Goal: Task Accomplishment & Management: Use online tool/utility

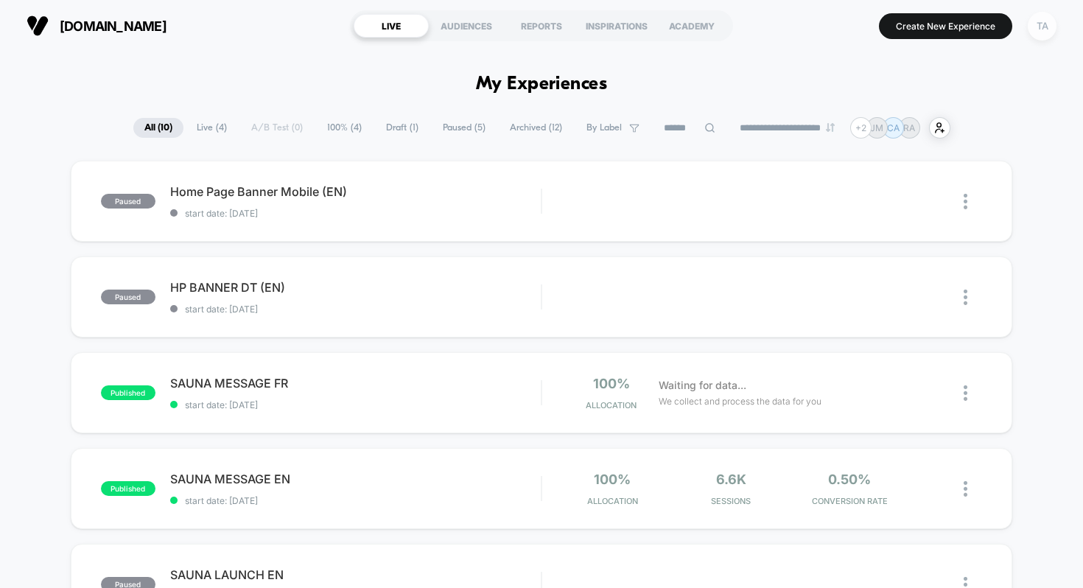
click at [1047, 29] on div "TA" at bounding box center [1042, 26] width 29 height 29
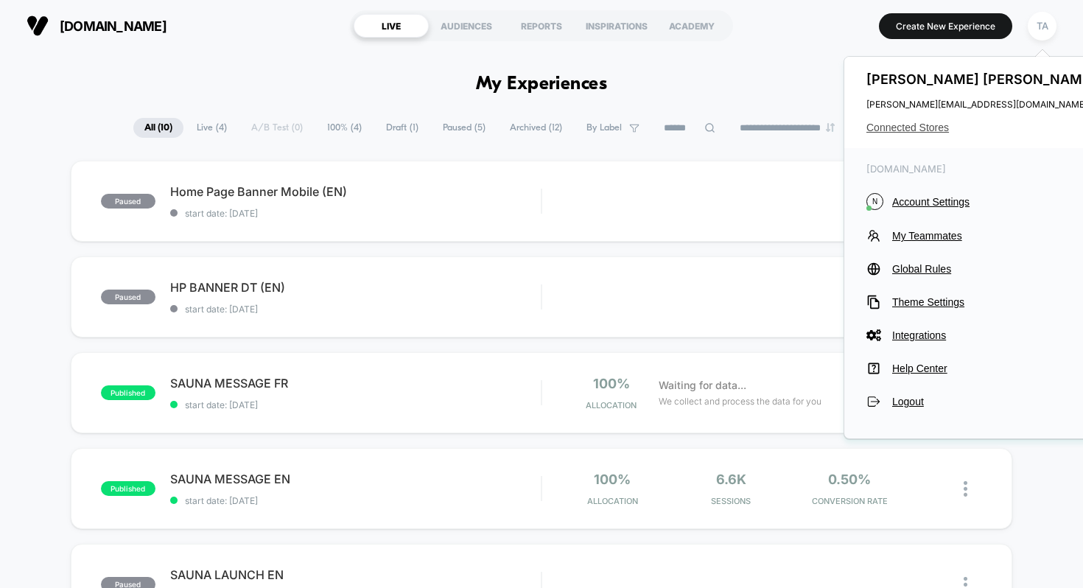
click at [933, 126] on span "Connected Stores" at bounding box center [982, 128] width 233 height 12
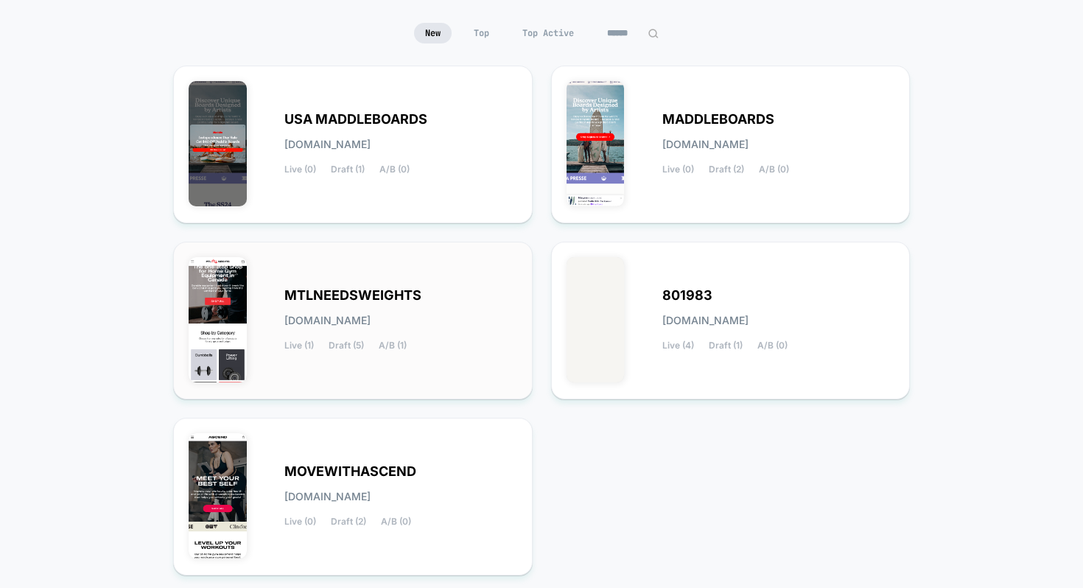
scroll to position [147, 0]
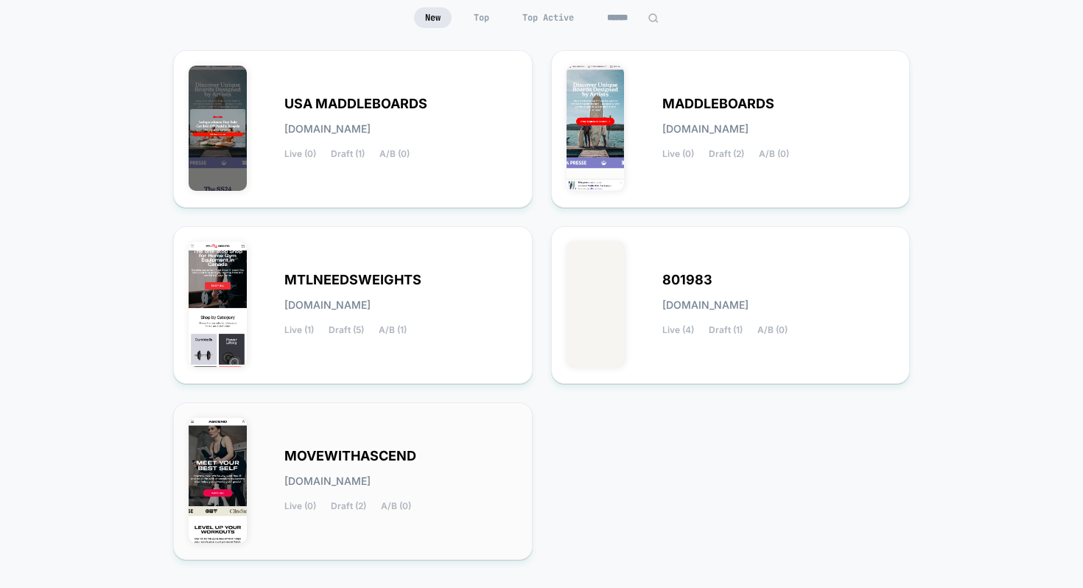
click at [355, 451] on span "MOVEWITHASCEND" at bounding box center [350, 456] width 132 height 10
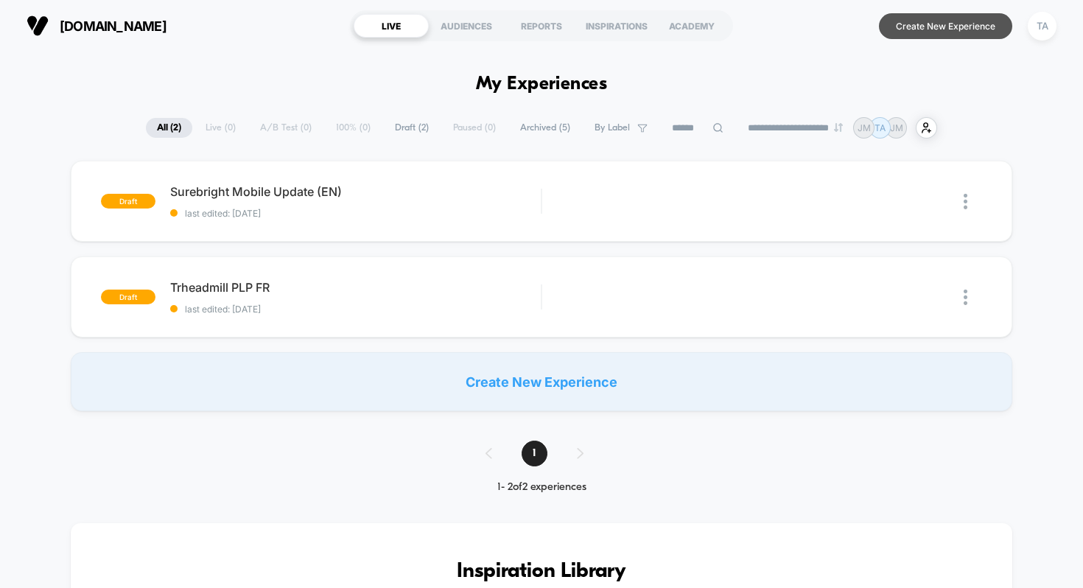
click at [945, 24] on button "Create New Experience" at bounding box center [945, 26] width 133 height 26
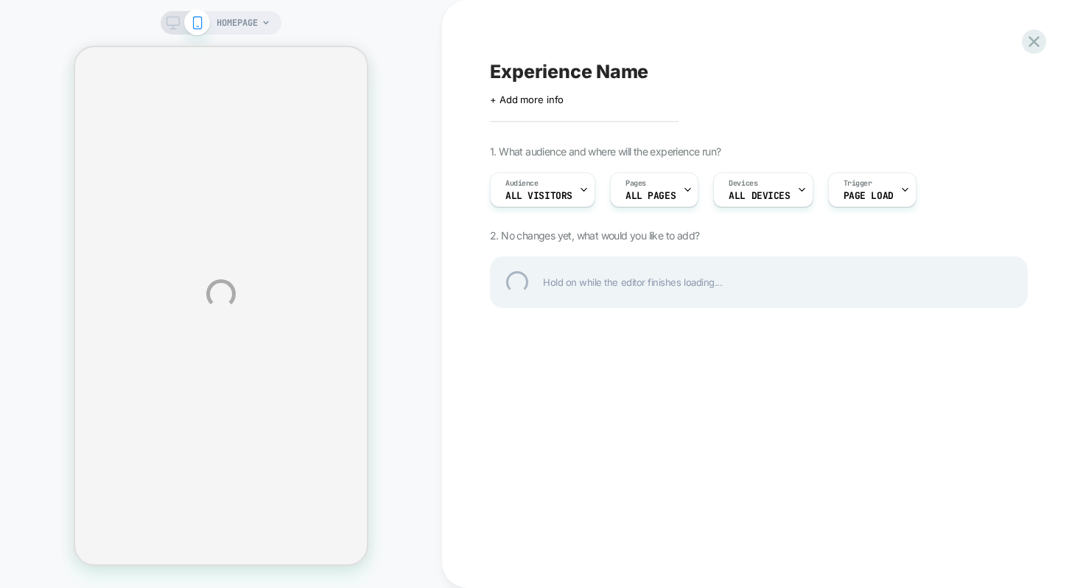
click at [174, 22] on div "HOMEPAGE Experience Name Click to edit experience details + Add more info 1. Wh…" at bounding box center [541, 294] width 1083 height 588
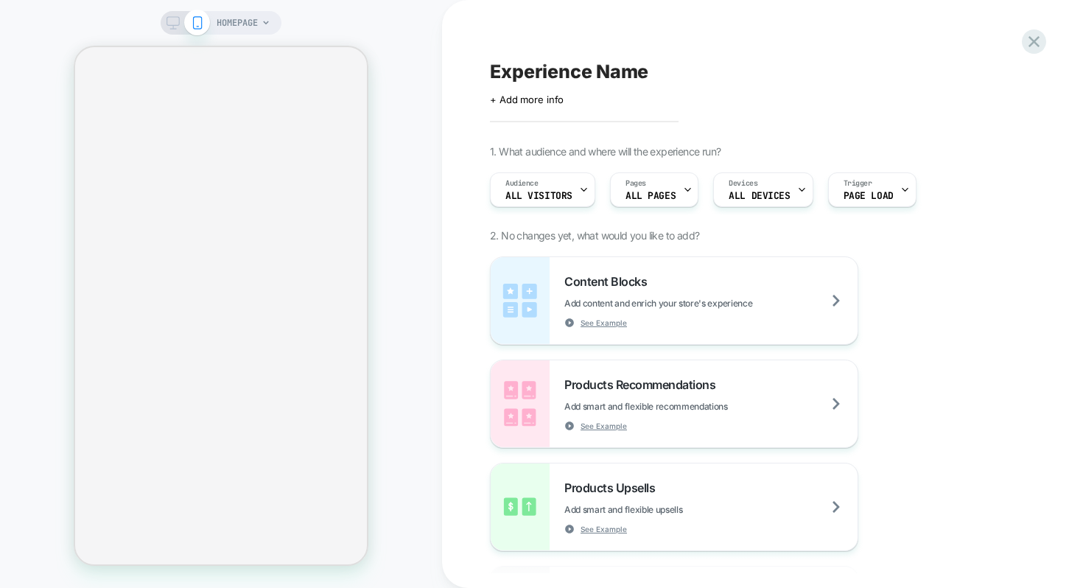
click at [171, 26] on icon at bounding box center [173, 22] width 13 height 13
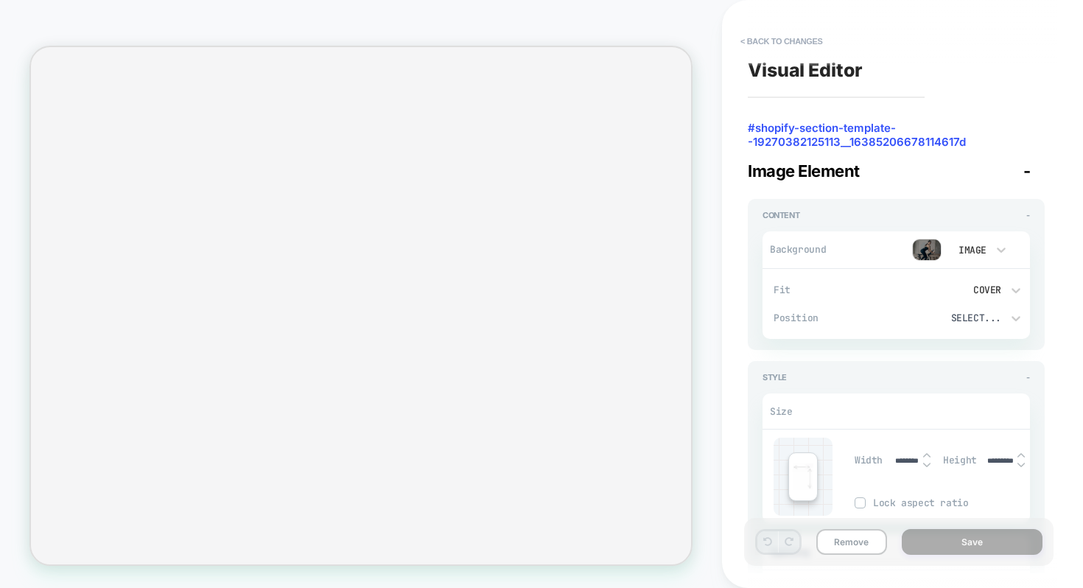
click at [991, 248] on div "Image" at bounding box center [971, 249] width 46 height 15
click at [931, 253] on div at bounding box center [541, 294] width 1083 height 588
click at [931, 253] on img at bounding box center [926, 250] width 29 height 22
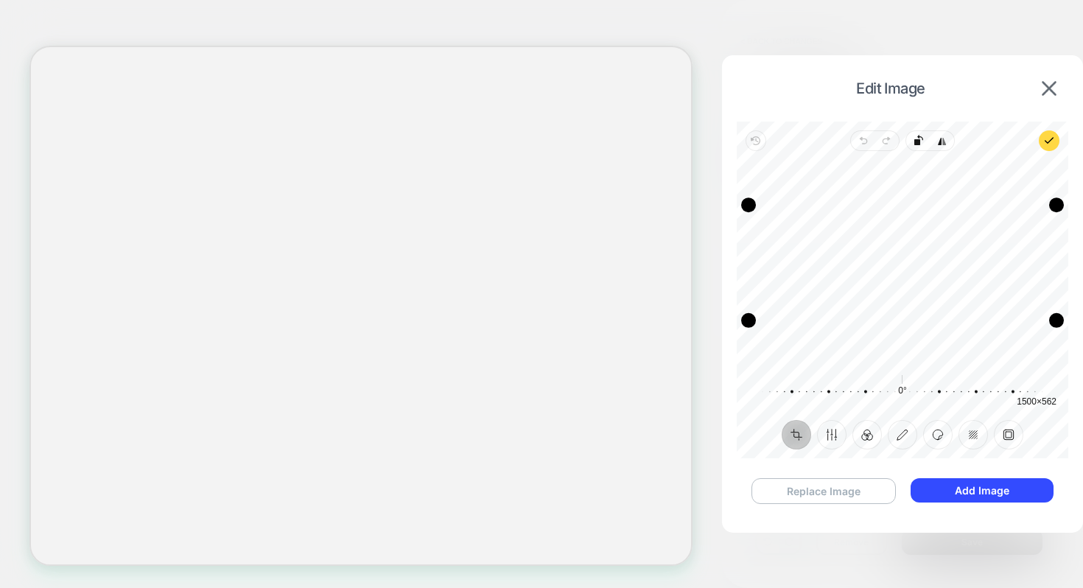
click at [817, 488] on button "Replace Image" at bounding box center [824, 491] width 144 height 26
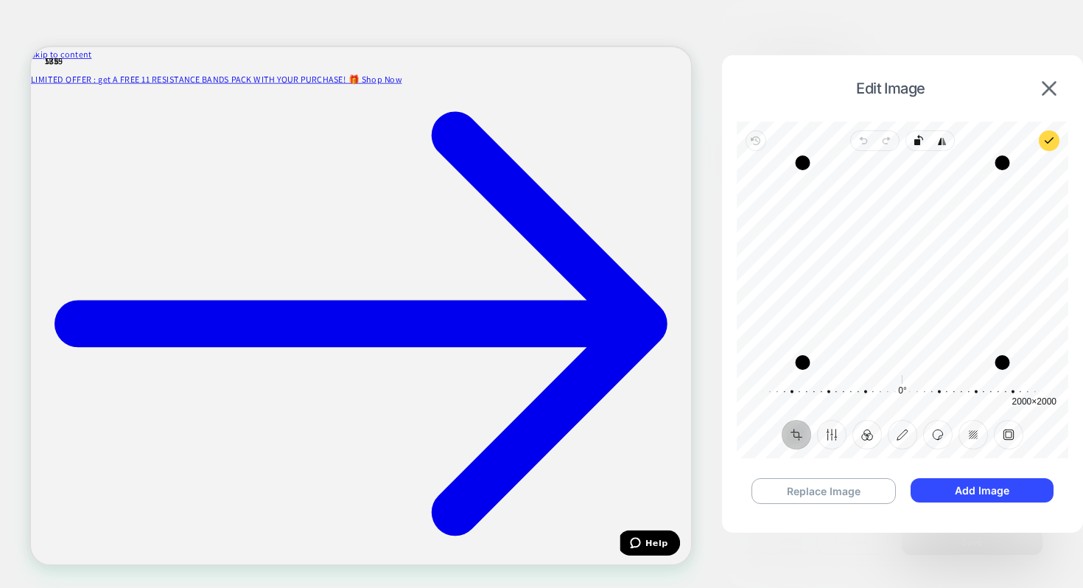
drag, startPoint x: 892, startPoint y: 280, endPoint x: 893, endPoint y: 253, distance: 26.5
click at [893, 253] on div "Recenter" at bounding box center [903, 263] width 308 height 200
drag, startPoint x: 806, startPoint y: 167, endPoint x: 805, endPoint y: 225, distance: 58.2
click at [805, 225] on div "Drag corner tl" at bounding box center [802, 221] width 15 height 15
click at [775, 198] on div "Recenter" at bounding box center [903, 263] width 308 height 200
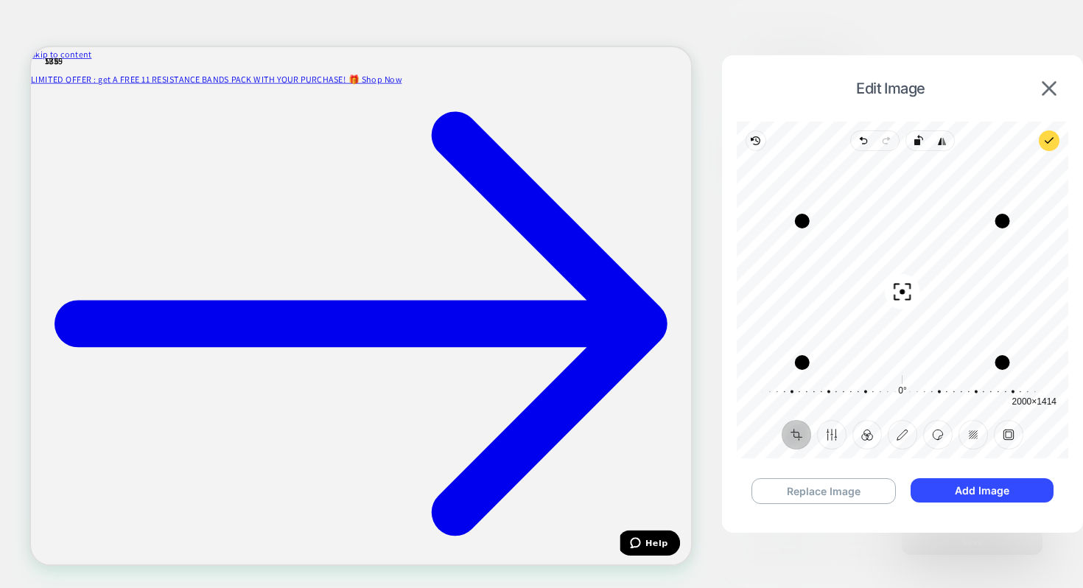
drag, startPoint x: 872, startPoint y: 260, endPoint x: 872, endPoint y: 247, distance: 13.3
click at [872, 247] on div "Recenter" at bounding box center [903, 263] width 308 height 200
drag, startPoint x: 872, startPoint y: 260, endPoint x: 869, endPoint y: 335, distance: 74.5
click at [869, 335] on div "Recenter" at bounding box center [903, 263] width 308 height 200
drag, startPoint x: 869, startPoint y: 335, endPoint x: 869, endPoint y: 262, distance: 72.2
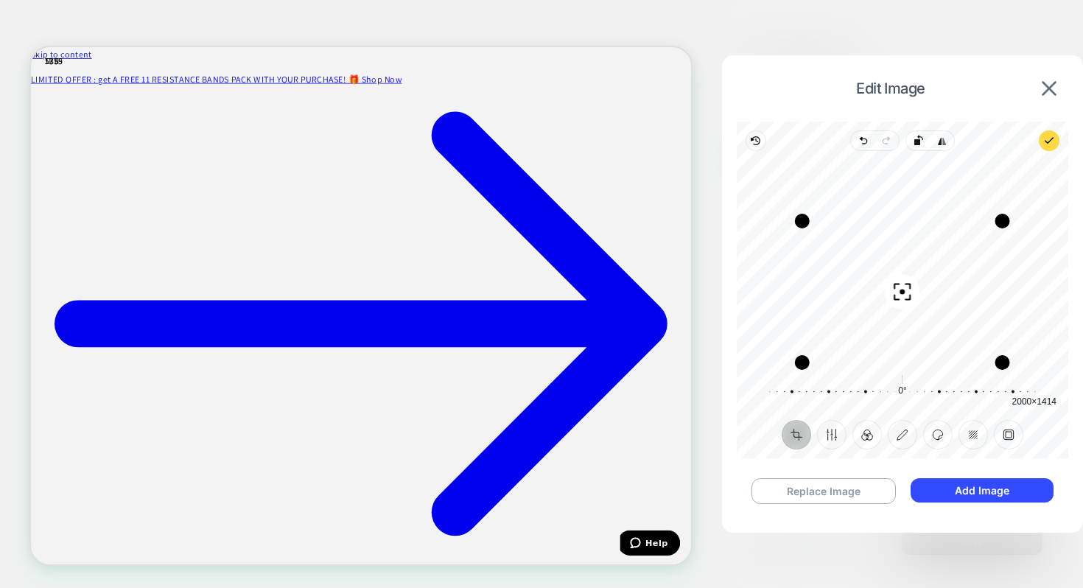
click at [869, 262] on div "Recenter" at bounding box center [903, 263] width 308 height 200
click at [743, 330] on div "Recenter 2000 × 1414" at bounding box center [903, 262] width 332 height 223
click at [1051, 133] on span "Preview on site" at bounding box center [1049, 140] width 21 height 21
click at [861, 137] on icon "button" at bounding box center [864, 141] width 12 height 12
drag, startPoint x: 858, startPoint y: 265, endPoint x: 847, endPoint y: 193, distance: 72.3
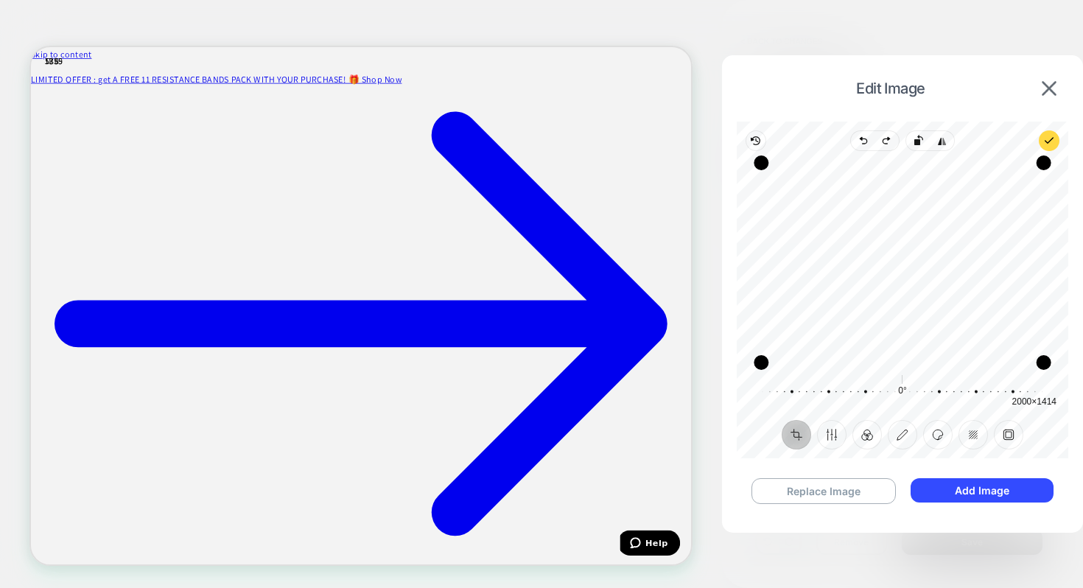
click at [847, 193] on div "Recenter" at bounding box center [903, 263] width 308 height 200
click at [1046, 140] on polyline "button" at bounding box center [1050, 140] width 8 height 5
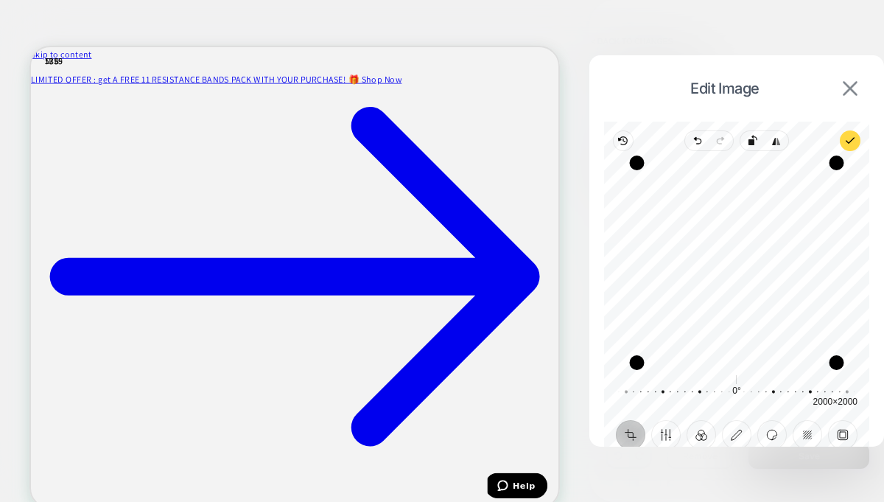
click at [852, 92] on img at bounding box center [850, 88] width 15 height 15
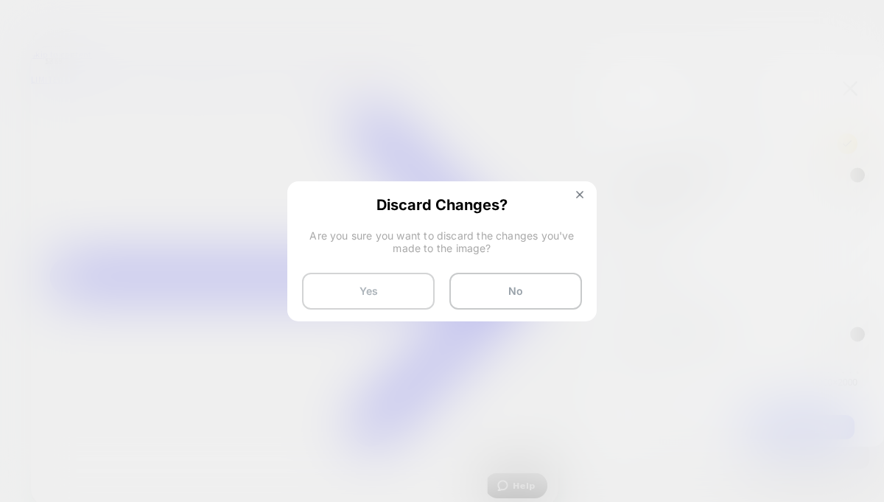
click at [410, 284] on button "Yes" at bounding box center [368, 291] width 133 height 37
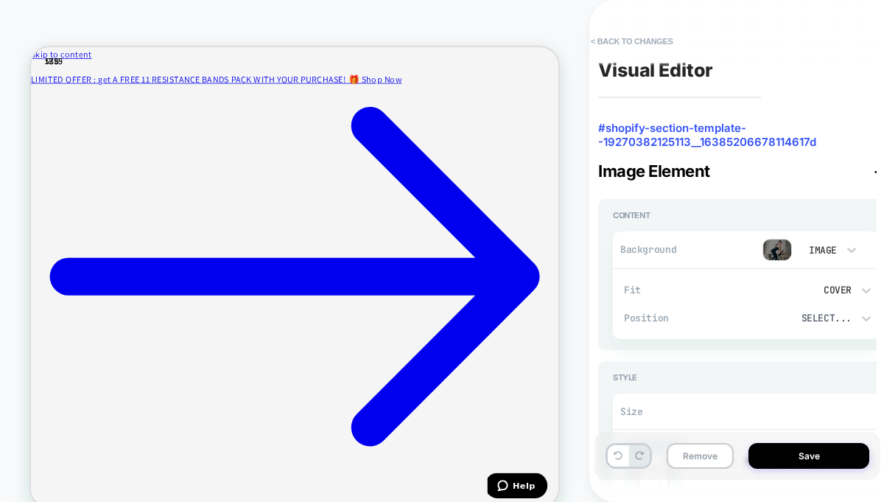
click at [777, 246] on img at bounding box center [777, 250] width 29 height 22
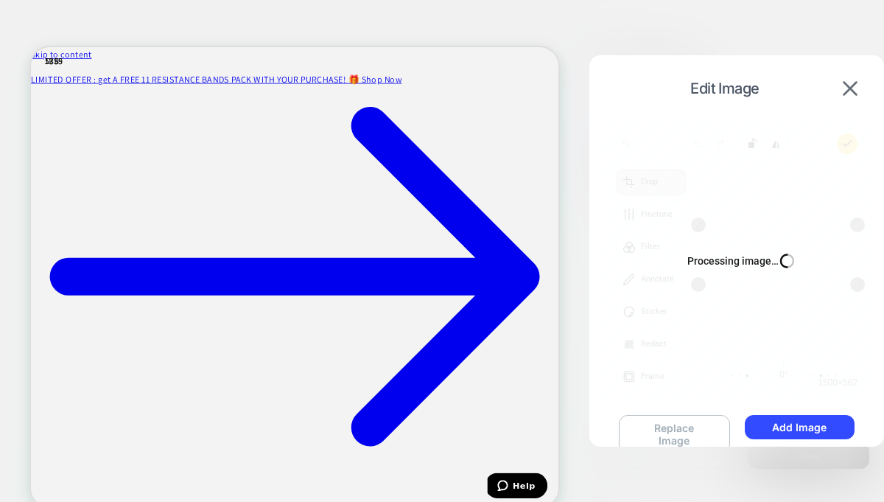
click at [690, 423] on button "Replace Image" at bounding box center [674, 434] width 111 height 38
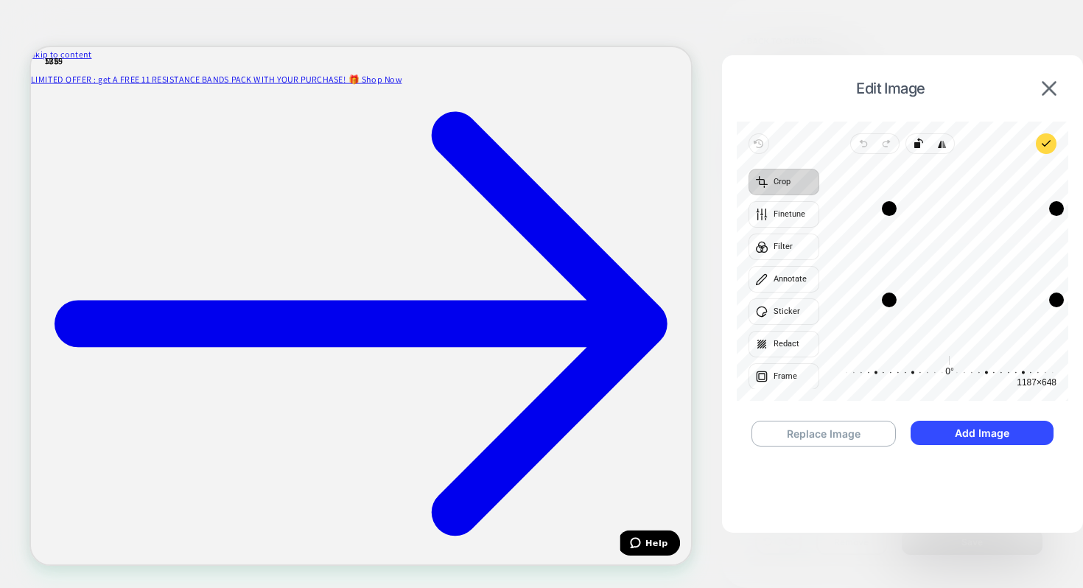
drag, startPoint x: 833, startPoint y: 303, endPoint x: 892, endPoint y: 302, distance: 58.2
click at [892, 302] on div "Drag corner bl" at bounding box center [889, 300] width 15 height 15
click at [1048, 144] on icon "button" at bounding box center [1046, 144] width 12 height 12
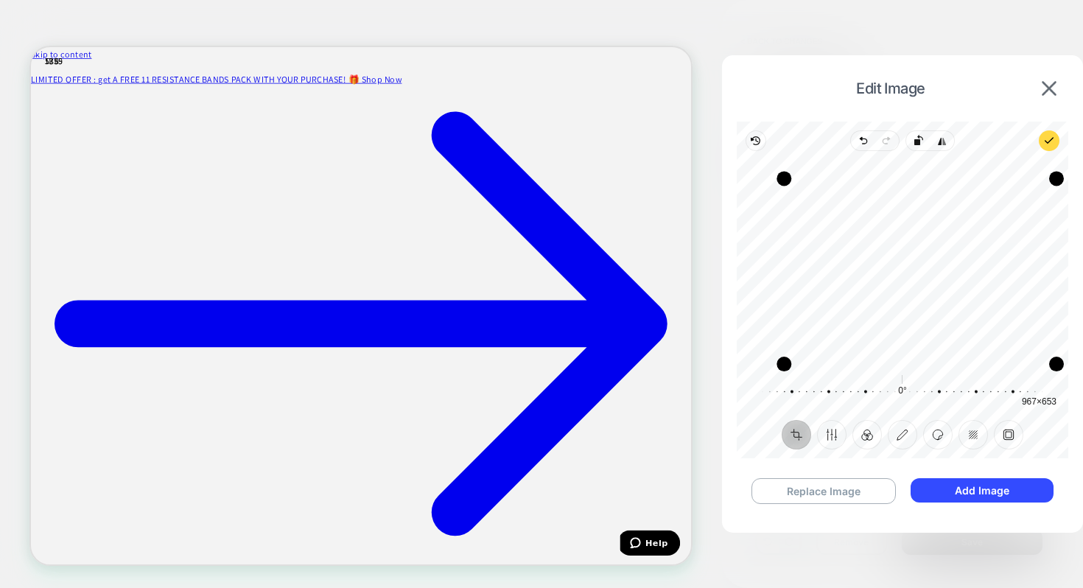
drag, startPoint x: 749, startPoint y: 344, endPoint x: 785, endPoint y: 364, distance: 41.2
click at [785, 364] on div "Drag corner bl" at bounding box center [784, 364] width 15 height 15
click at [1051, 141] on icon "button" at bounding box center [1049, 141] width 12 height 12
click at [1052, 87] on img at bounding box center [1049, 88] width 15 height 15
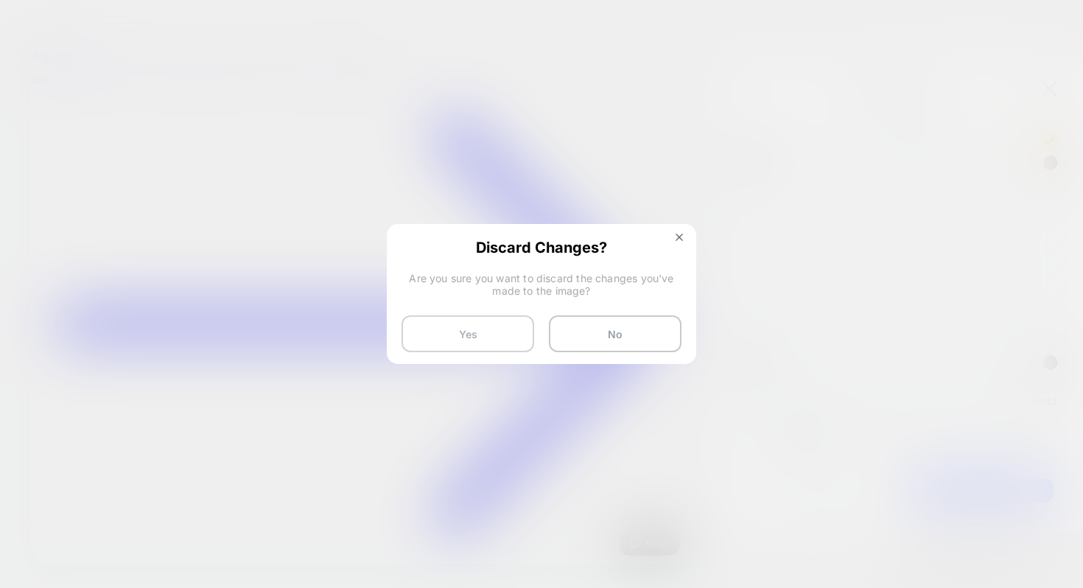
click at [503, 337] on button "Yes" at bounding box center [468, 333] width 133 height 37
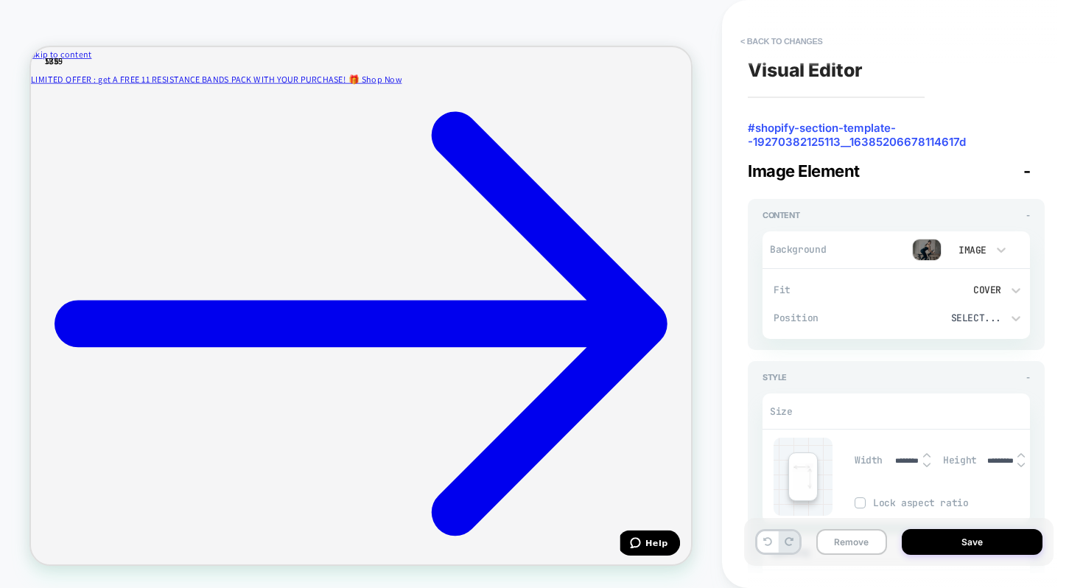
click at [936, 253] on img at bounding box center [926, 250] width 29 height 22
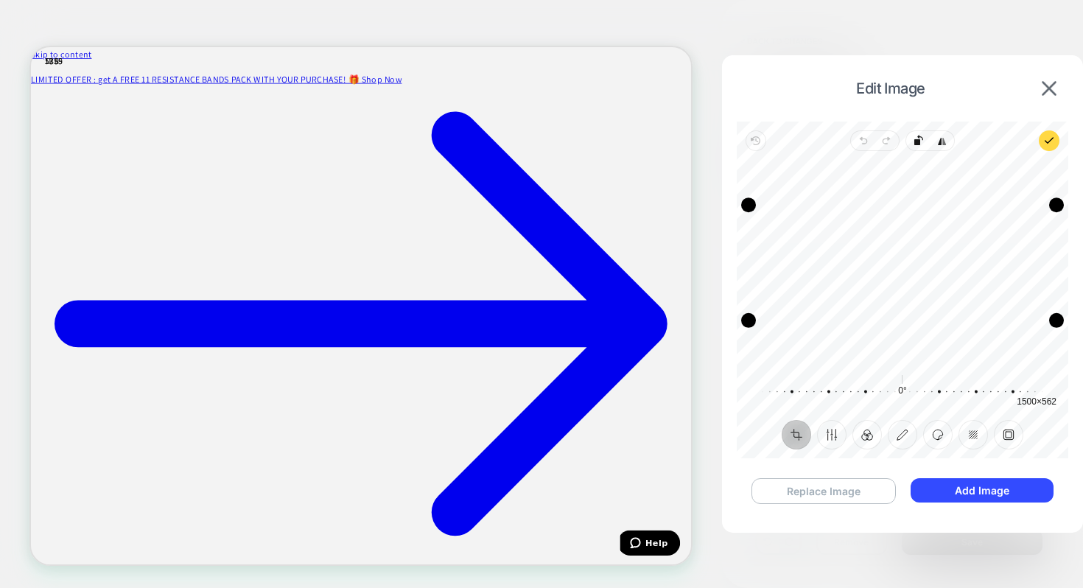
click at [862, 494] on button "Replace Image" at bounding box center [824, 491] width 144 height 26
drag, startPoint x: 806, startPoint y: 168, endPoint x: 789, endPoint y: 194, distance: 30.9
click at [788, 194] on div "Drag corner tl" at bounding box center [784, 189] width 15 height 15
drag, startPoint x: 1000, startPoint y: 360, endPoint x: 1018, endPoint y: 332, distance: 32.5
click at [1018, 332] on div "Drag corner br" at bounding box center [1019, 335] width 15 height 15
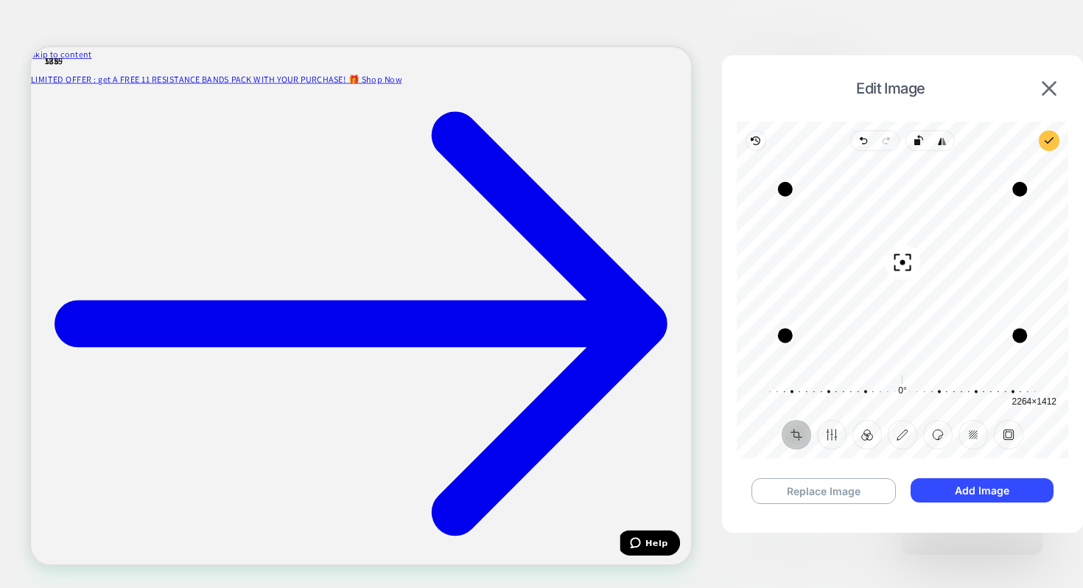
click at [1046, 143] on icon "button" at bounding box center [1049, 141] width 12 height 12
click at [862, 134] on span "Undo" at bounding box center [862, 140] width 25 height 21
drag, startPoint x: 861, startPoint y: 243, endPoint x: 868, endPoint y: 270, distance: 28.2
click at [868, 270] on div "Recenter" at bounding box center [903, 263] width 308 height 200
drag, startPoint x: 868, startPoint y: 270, endPoint x: 869, endPoint y: 279, distance: 9.0
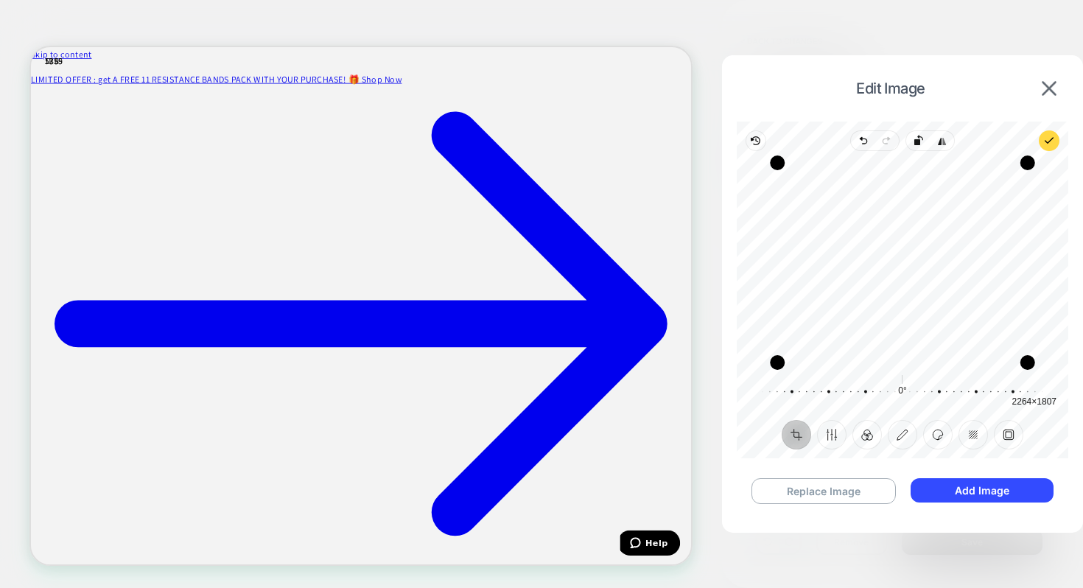
click at [869, 281] on div "Recenter" at bounding box center [903, 263] width 308 height 200
click at [1049, 147] on span "Preview on site" at bounding box center [1049, 140] width 21 height 21
drag, startPoint x: 897, startPoint y: 264, endPoint x: 897, endPoint y: 240, distance: 23.6
click at [897, 240] on div "Recenter" at bounding box center [903, 263] width 308 height 200
drag, startPoint x: 897, startPoint y: 240, endPoint x: 922, endPoint y: 239, distance: 25.1
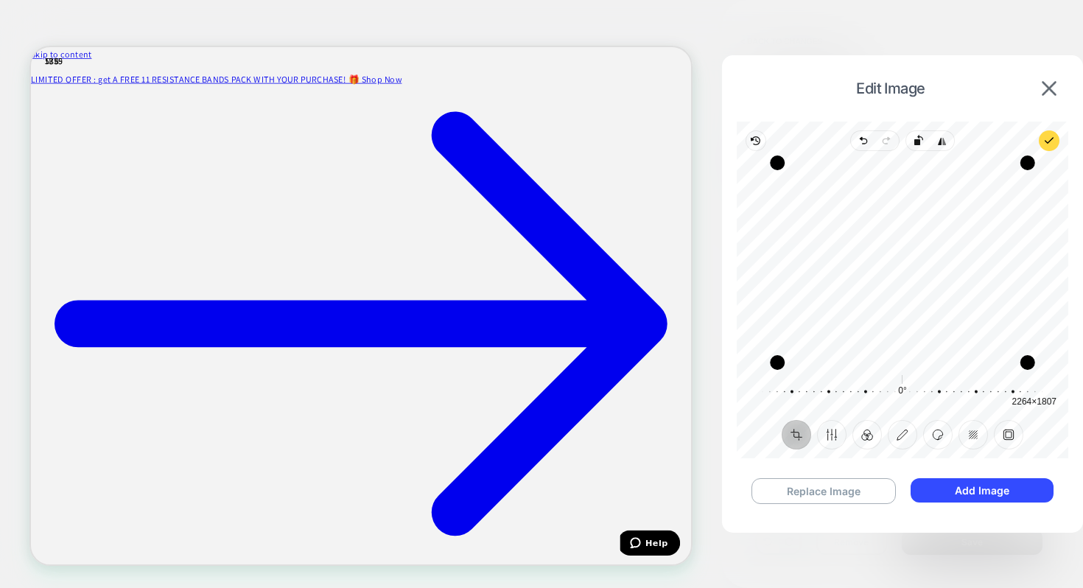
click at [922, 239] on div "Recenter" at bounding box center [903, 263] width 308 height 200
click at [1048, 147] on span "Preview on site" at bounding box center [1049, 140] width 21 height 21
click at [861, 493] on button "Replace Image" at bounding box center [824, 491] width 144 height 26
drag, startPoint x: 919, startPoint y: 309, endPoint x: 918, endPoint y: 271, distance: 37.6
click at [918, 271] on div "Recenter" at bounding box center [903, 263] width 308 height 200
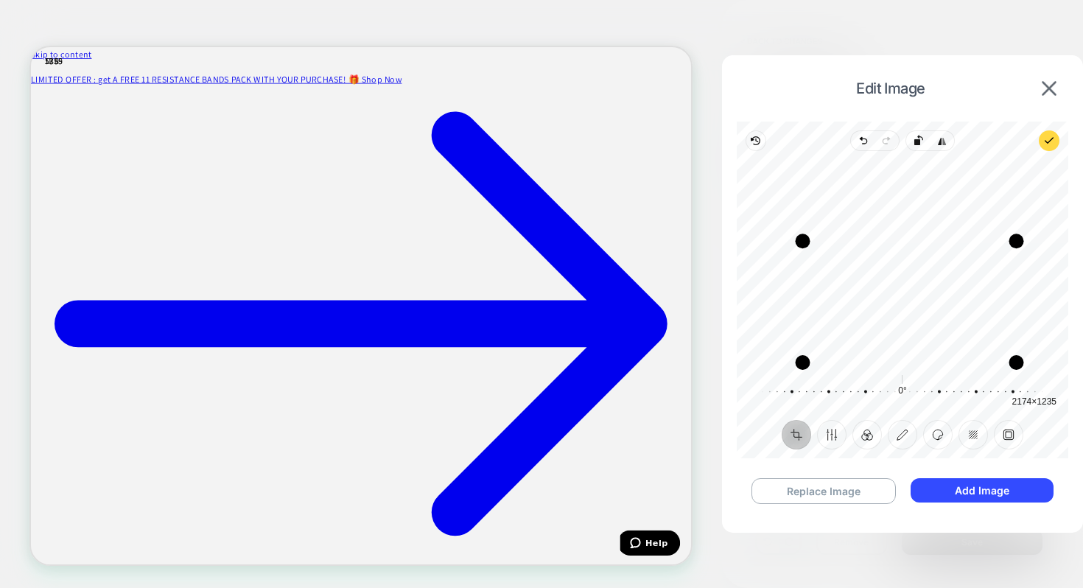
drag, startPoint x: 1006, startPoint y: 161, endPoint x: 1020, endPoint y: 239, distance: 78.6
click at [1020, 239] on div "Drag corner tr" at bounding box center [1016, 241] width 15 height 15
drag, startPoint x: 939, startPoint y: 310, endPoint x: 942, endPoint y: 295, distance: 15.6
click at [942, 295] on div "Recenter" at bounding box center [903, 263] width 308 height 200
click at [1051, 136] on icon "button" at bounding box center [1049, 141] width 12 height 12
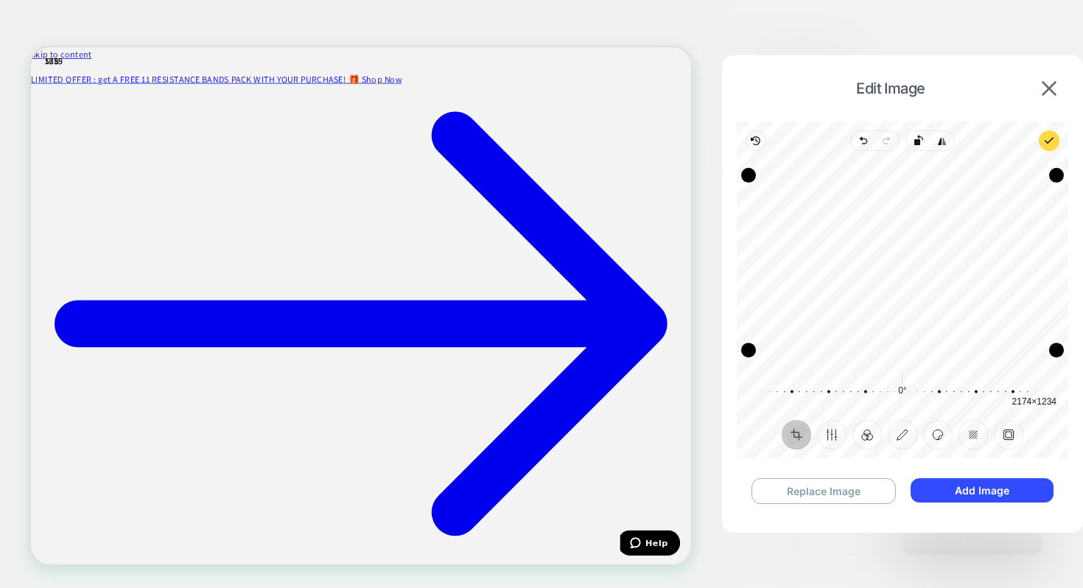
drag, startPoint x: 894, startPoint y: 281, endPoint x: 893, endPoint y: 337, distance: 56.0
click at [893, 337] on div "Recenter" at bounding box center [903, 263] width 308 height 200
click at [1050, 140] on polyline "button" at bounding box center [1050, 140] width 8 height 5
drag, startPoint x: 886, startPoint y: 173, endPoint x: 887, endPoint y: 185, distance: 11.9
click at [887, 185] on div "Drag edge t" at bounding box center [903, 187] width 308 height 15
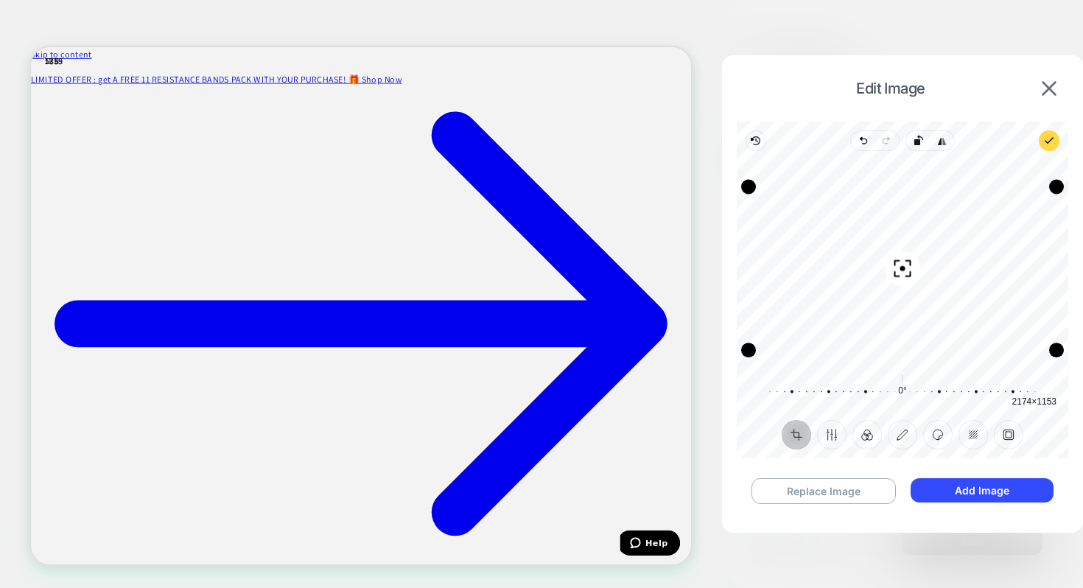
drag, startPoint x: 1004, startPoint y: 256, endPoint x: 1004, endPoint y: 243, distance: 12.5
click at [1004, 243] on div "Recenter" at bounding box center [903, 263] width 308 height 200
click at [1048, 141] on polyline "button" at bounding box center [1050, 140] width 8 height 5
click at [1048, 145] on icon "button" at bounding box center [1049, 141] width 12 height 12
click at [1049, 81] on img at bounding box center [1049, 88] width 15 height 15
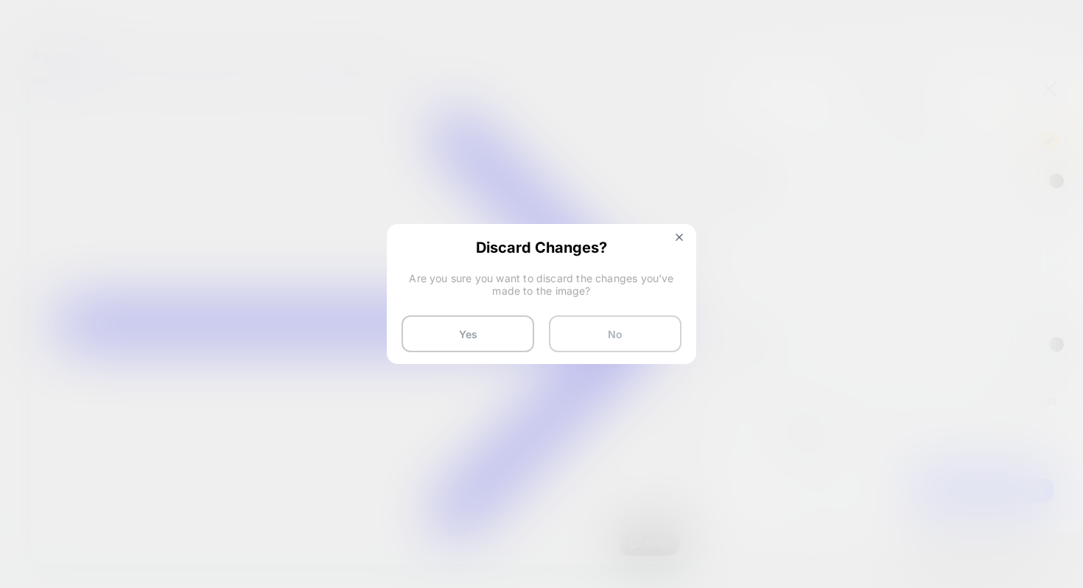
click at [669, 323] on button "No" at bounding box center [615, 333] width 133 height 37
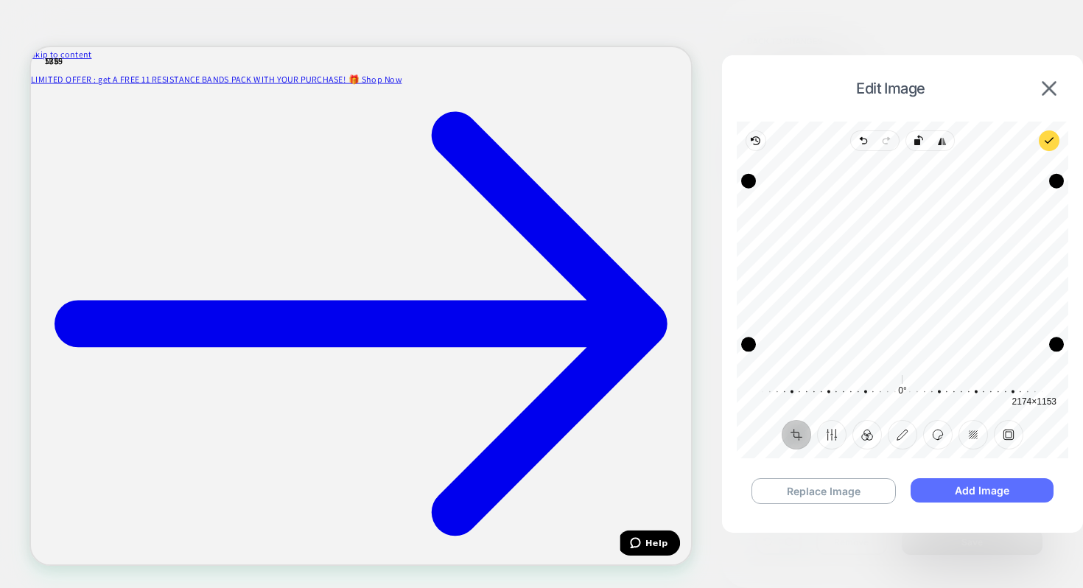
click at [955, 491] on button "Add Image" at bounding box center [982, 490] width 143 height 24
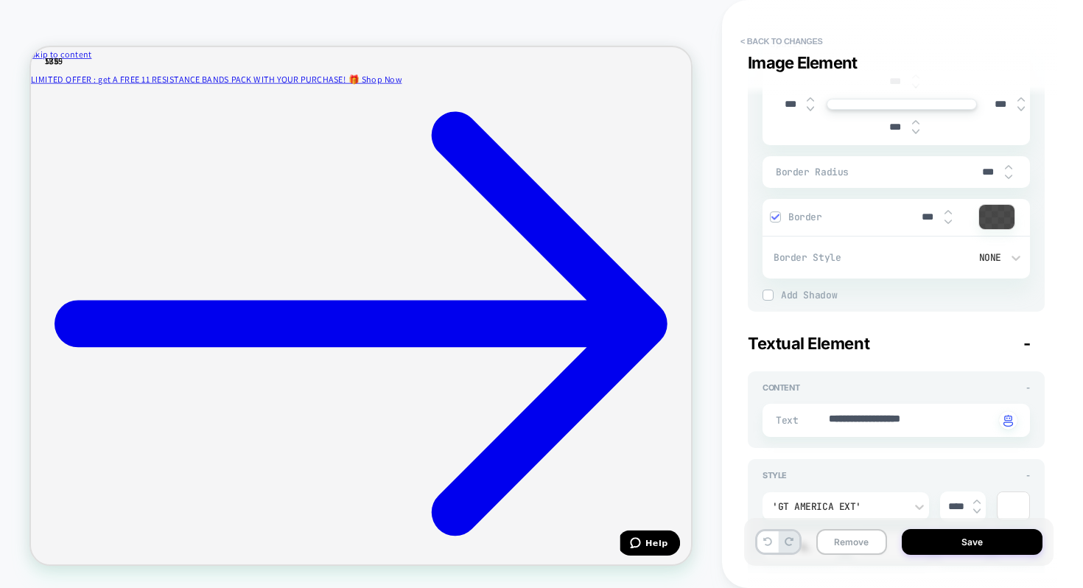
scroll to position [511, 0]
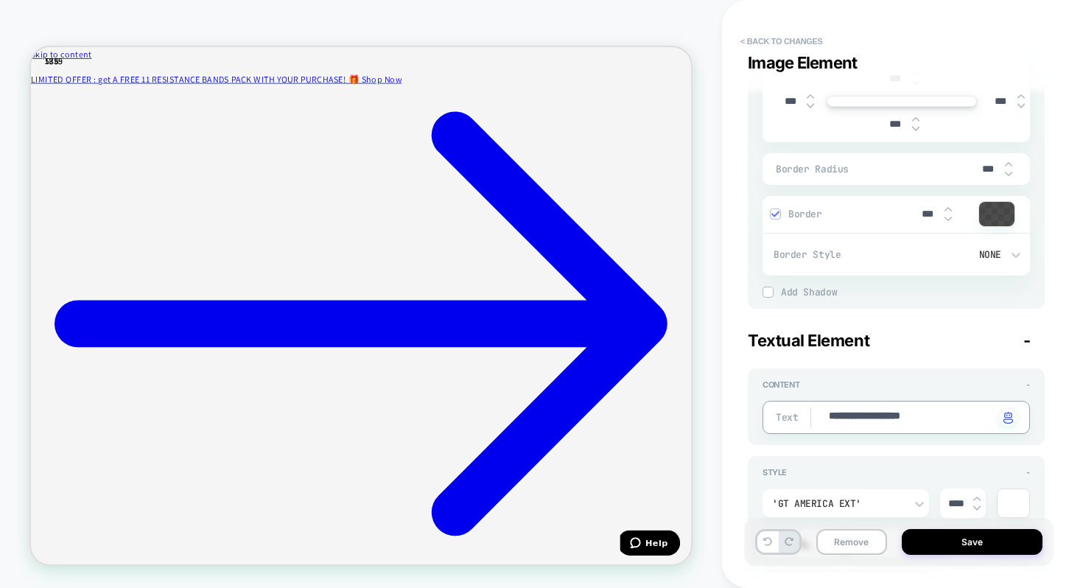
click at [855, 423] on textarea "**********" at bounding box center [910, 417] width 167 height 17
click at [865, 421] on textarea "**********" at bounding box center [910, 417] width 167 height 17
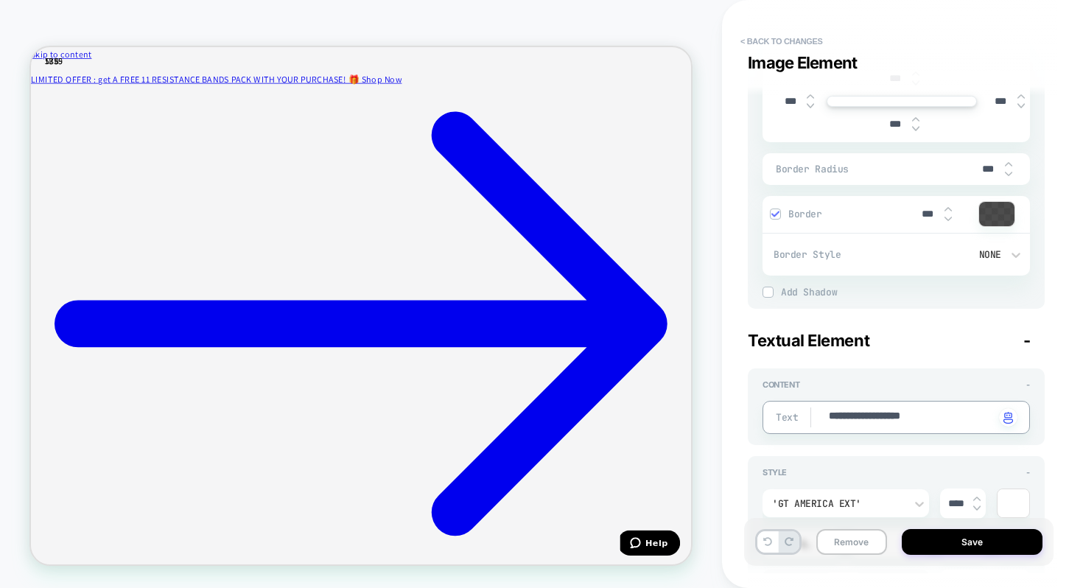
click at [865, 421] on textarea "**********" at bounding box center [910, 417] width 167 height 17
click at [894, 421] on textarea "**********" at bounding box center [910, 417] width 167 height 17
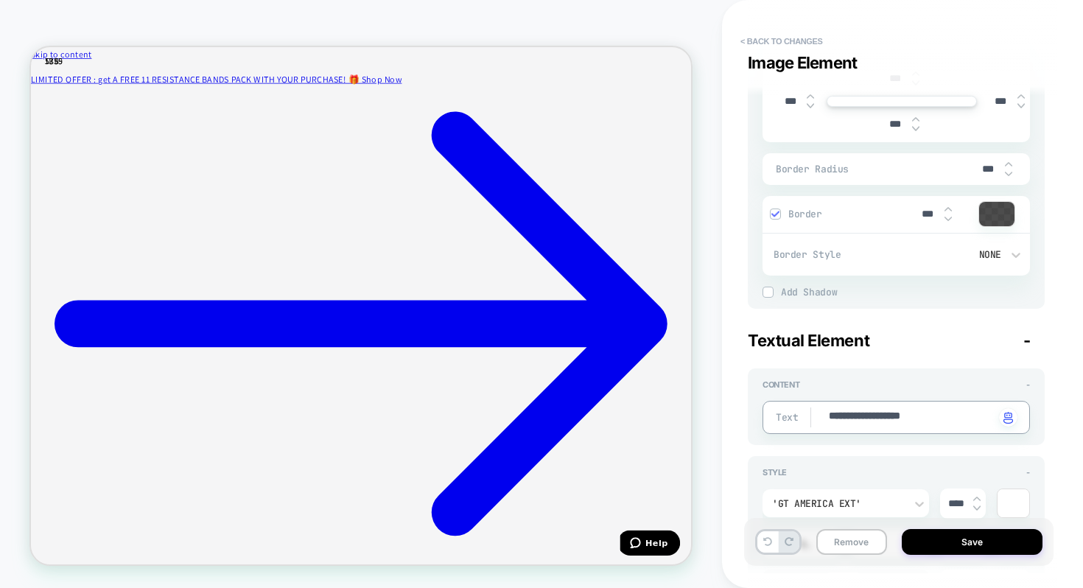
click at [894, 421] on textarea "**********" at bounding box center [910, 417] width 167 height 17
type textarea "*"
type textarea "**"
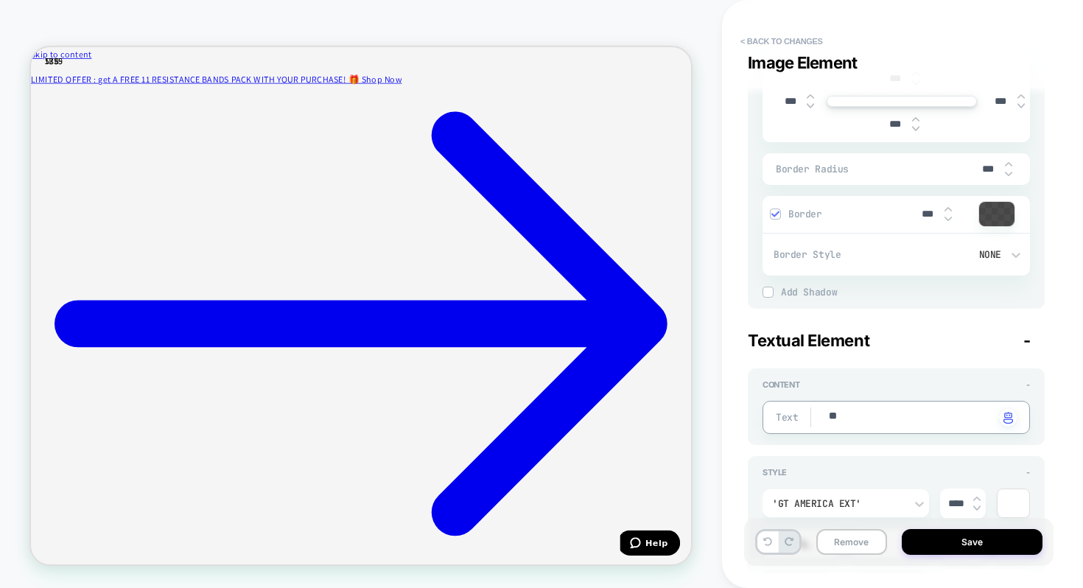
type textarea "*"
type textarea "***"
type textarea "*"
type textarea "***"
type textarea "*"
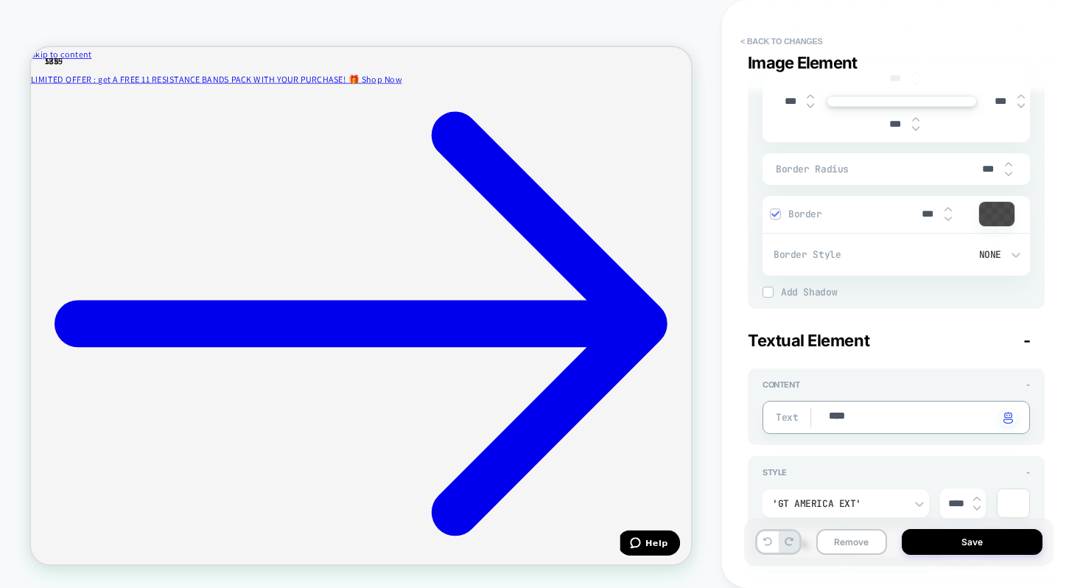
type textarea "**********"
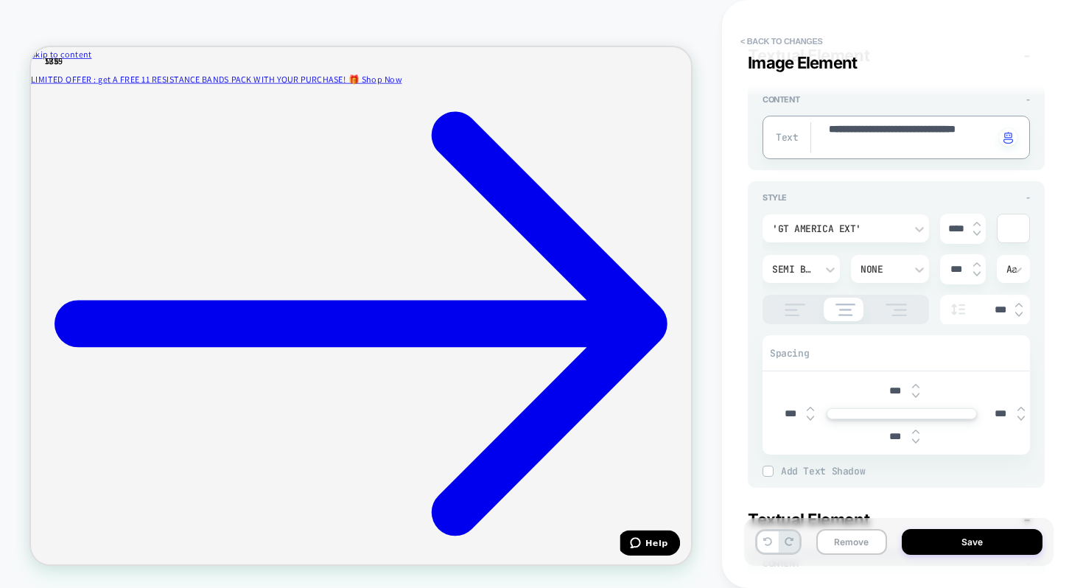
type textarea "*"
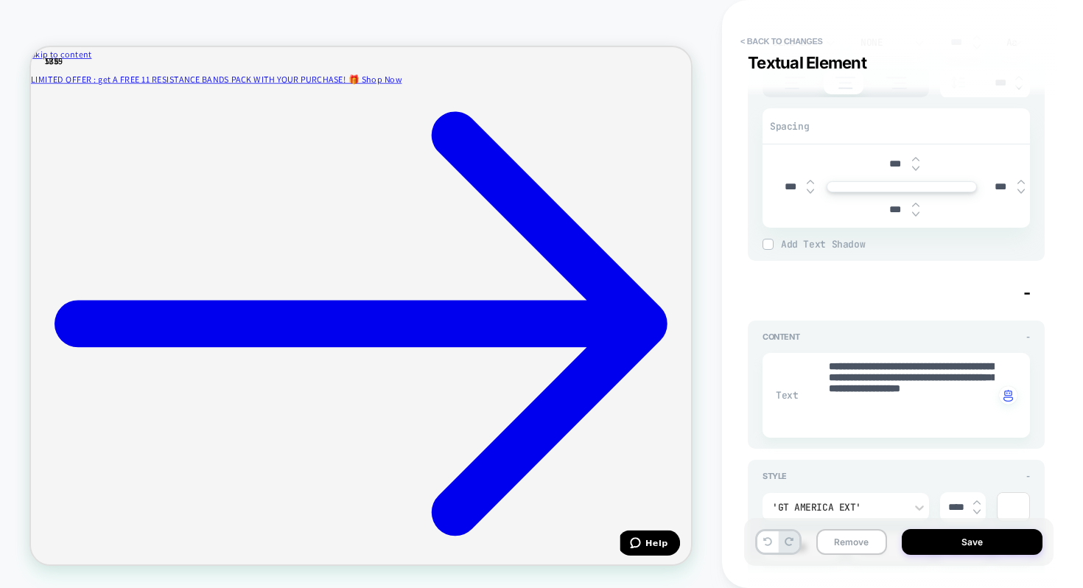
scroll to position [1029, 0]
type textarea "**********"
click at [898, 411] on textarea "**********" at bounding box center [910, 389] width 167 height 71
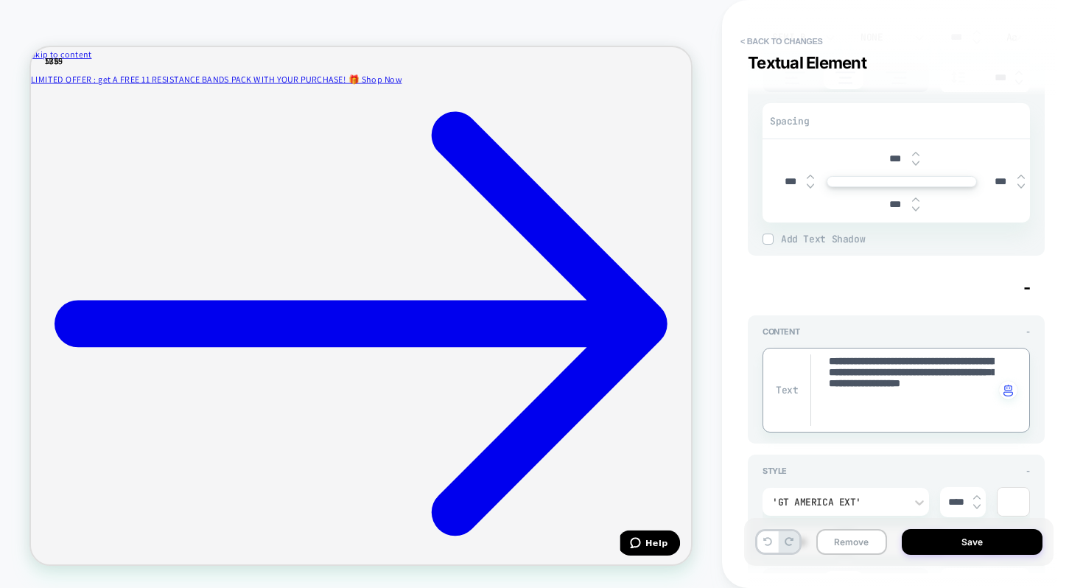
drag, startPoint x: 892, startPoint y: 413, endPoint x: 822, endPoint y: 349, distance: 95.4
click at [822, 349] on div "**********" at bounding box center [896, 390] width 267 height 85
paste textarea
type textarea "*"
type textarea "**********"
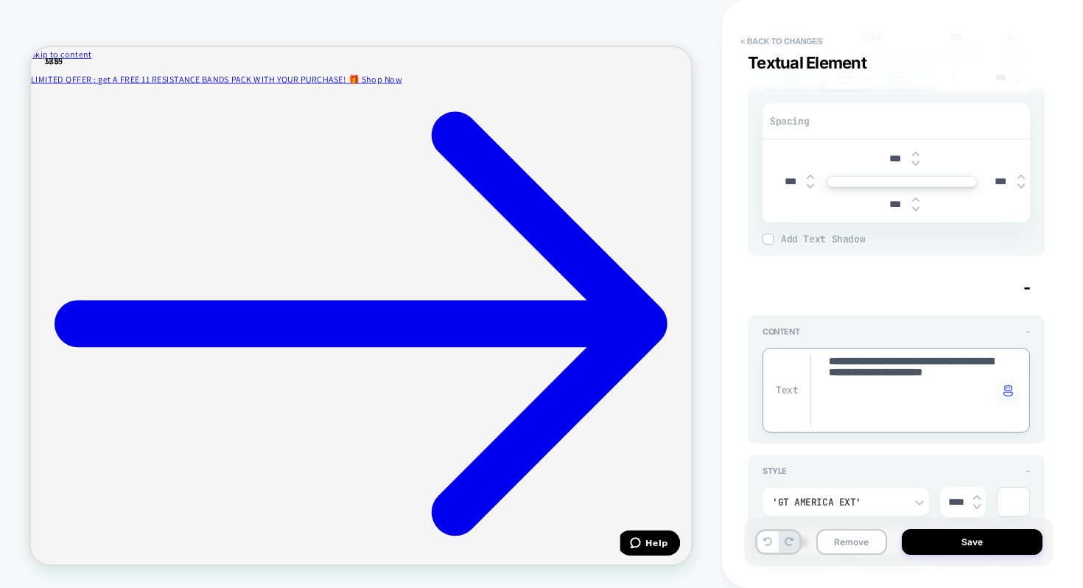
type textarea "*"
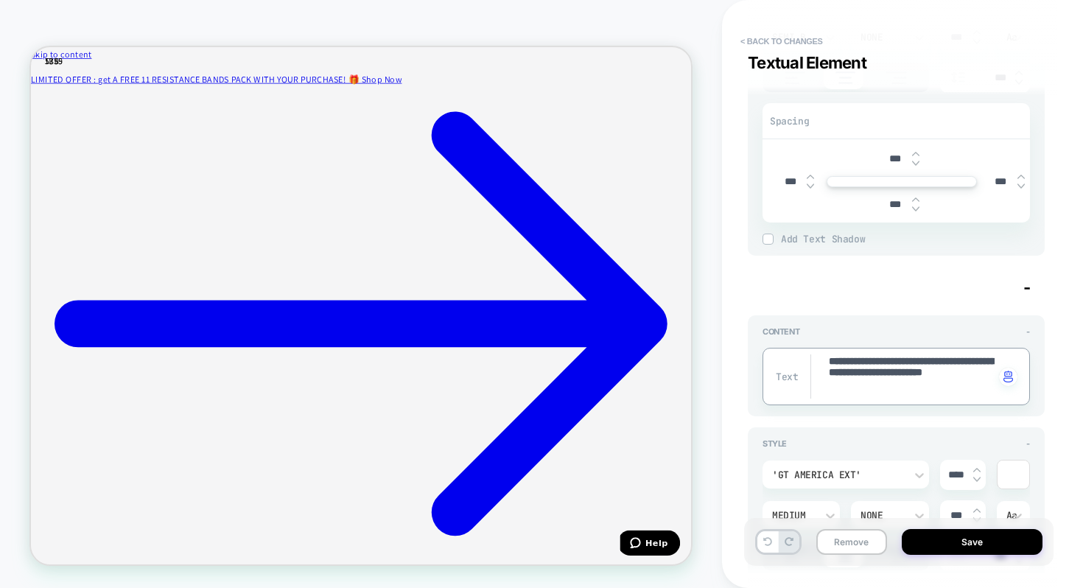
drag, startPoint x: 970, startPoint y: 388, endPoint x: 906, endPoint y: 378, distance: 64.9
click at [906, 378] on textarea "**********" at bounding box center [910, 376] width 167 height 44
type textarea "**********"
click at [1065, 335] on div "**********" at bounding box center [902, 294] width 361 height 588
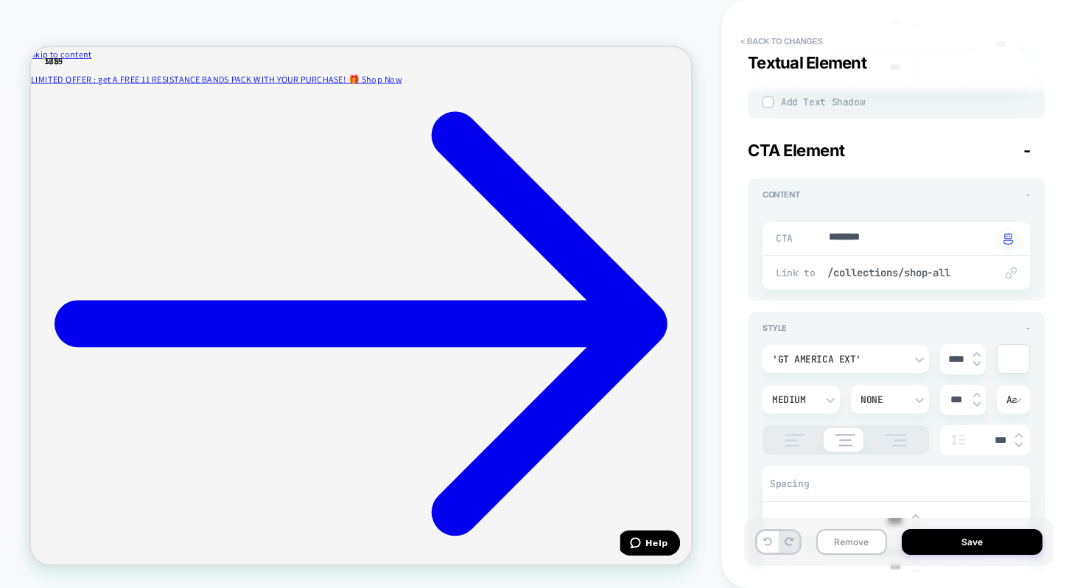
scroll to position [1647, 0]
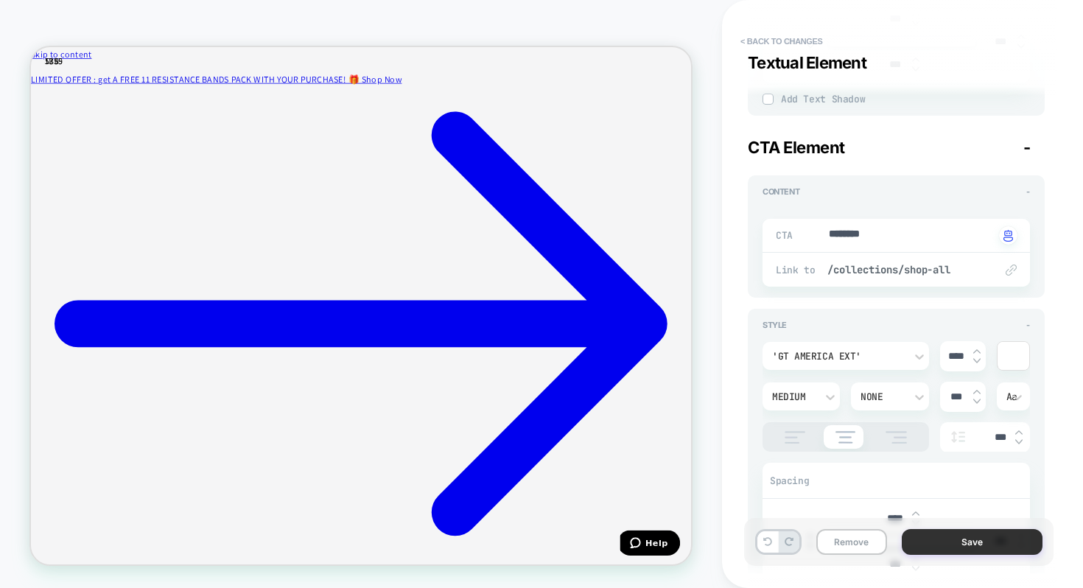
click at [972, 545] on button "Save" at bounding box center [972, 542] width 141 height 26
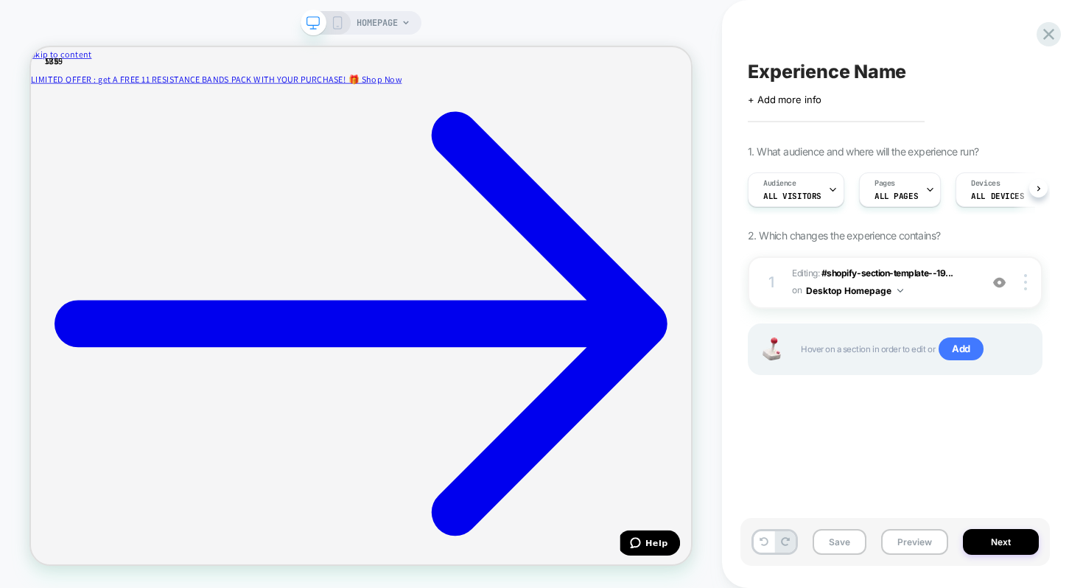
scroll to position [0, 1]
click at [912, 536] on button "Preview" at bounding box center [914, 542] width 67 height 26
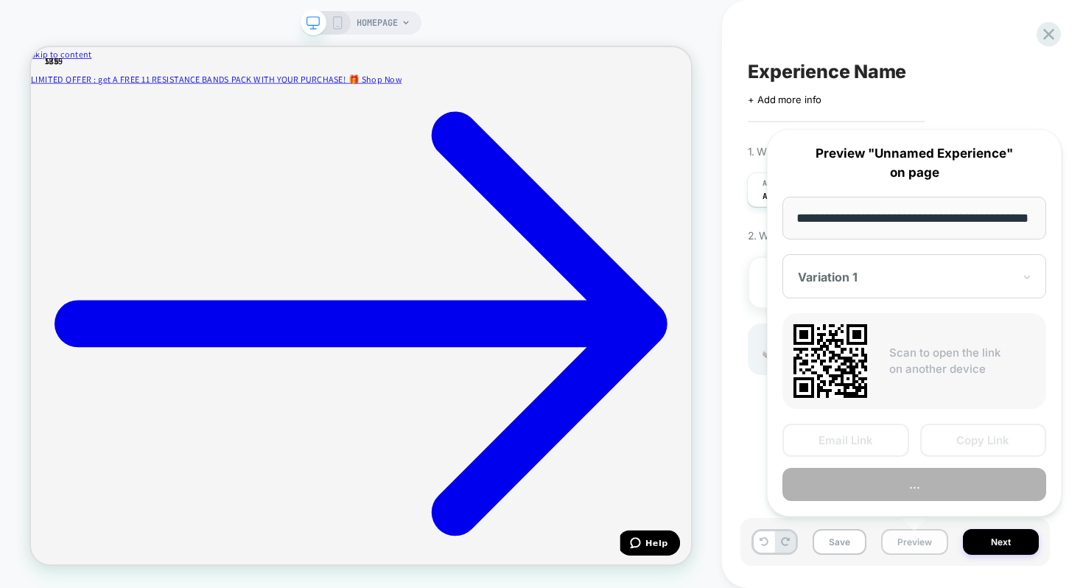
scroll to position [0, 57]
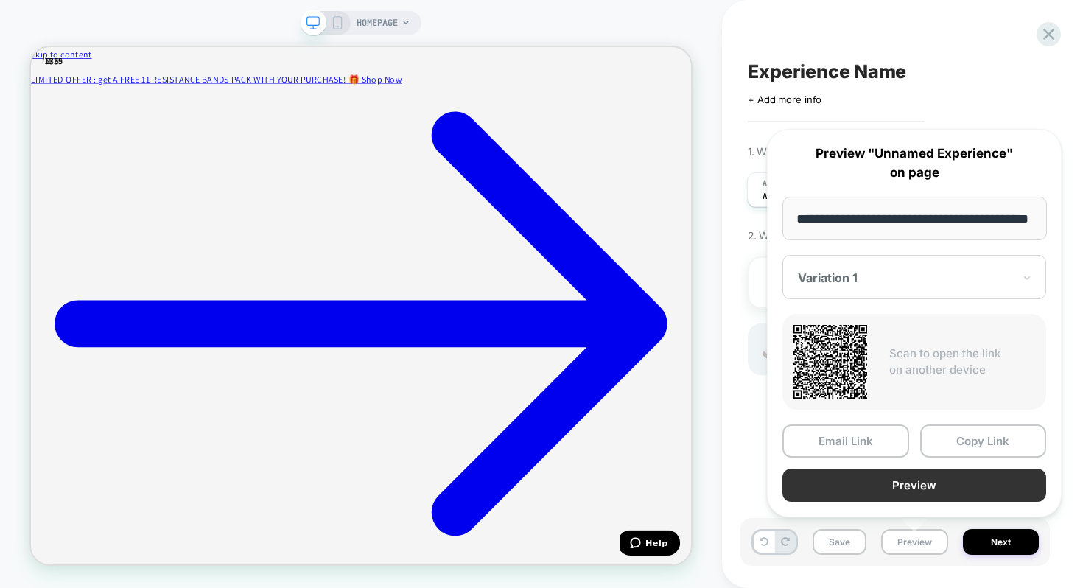
click at [903, 482] on button "Preview" at bounding box center [914, 485] width 264 height 33
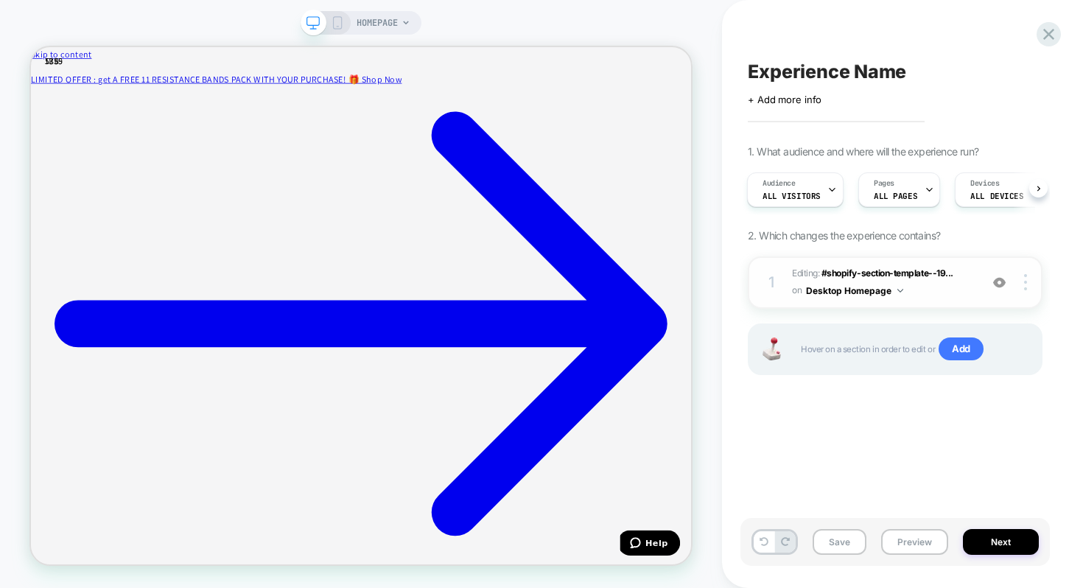
click at [896, 287] on button "Desktop Homepage" at bounding box center [854, 290] width 97 height 18
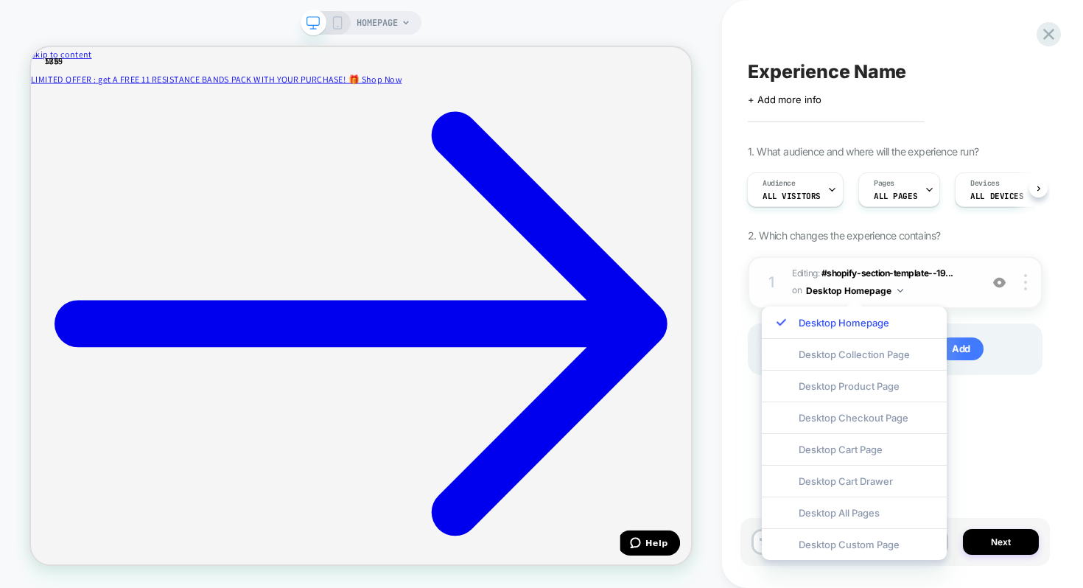
click at [931, 267] on span "Editing : #shopify-section-template--19... #shopify-section-template--192703821…" at bounding box center [882, 282] width 181 height 35
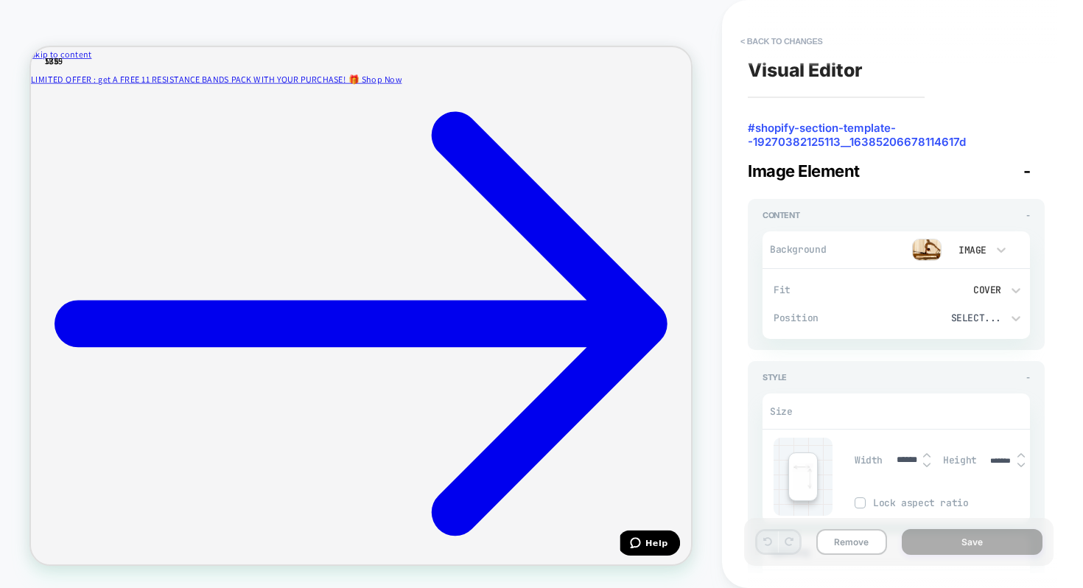
click at [934, 247] on img at bounding box center [926, 250] width 29 height 22
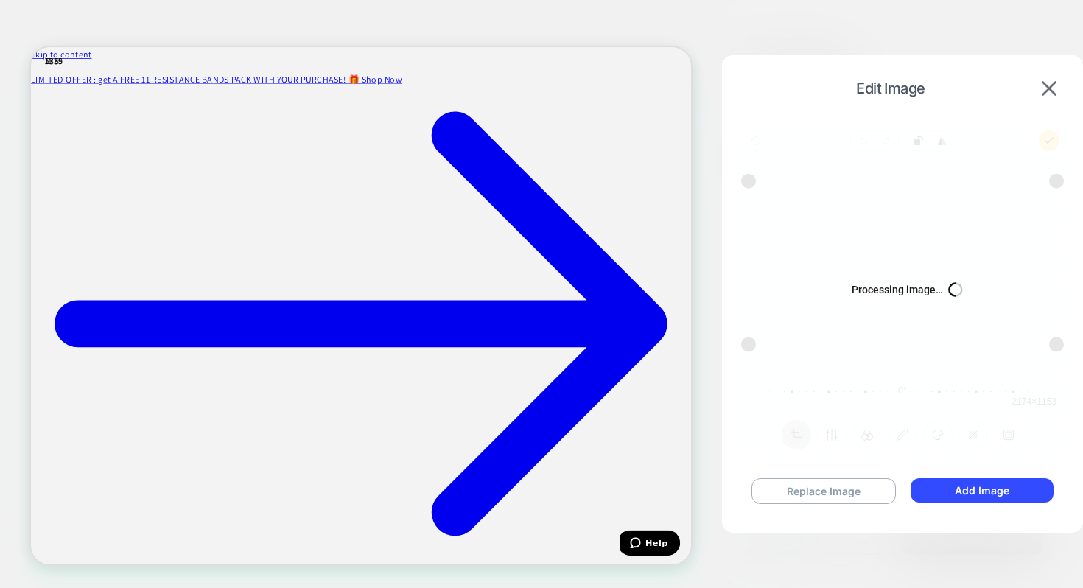
type textarea "*"
